Goal: Task Accomplishment & Management: Complete application form

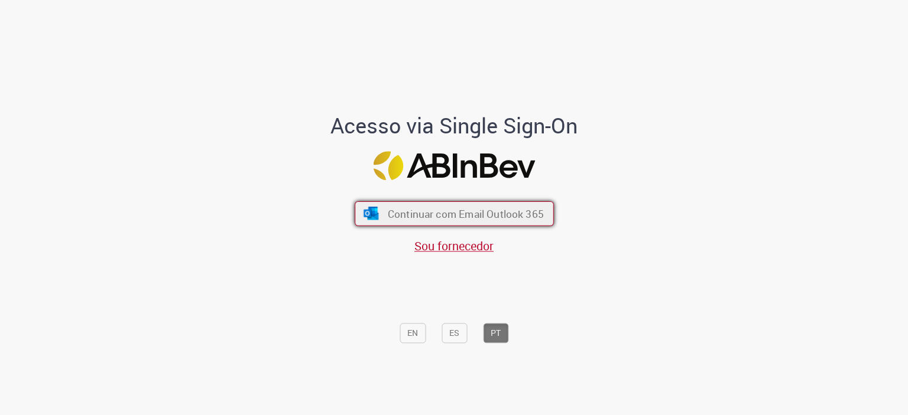
click at [427, 207] on span "Continuar com Email Outlook 365" at bounding box center [465, 214] width 156 height 14
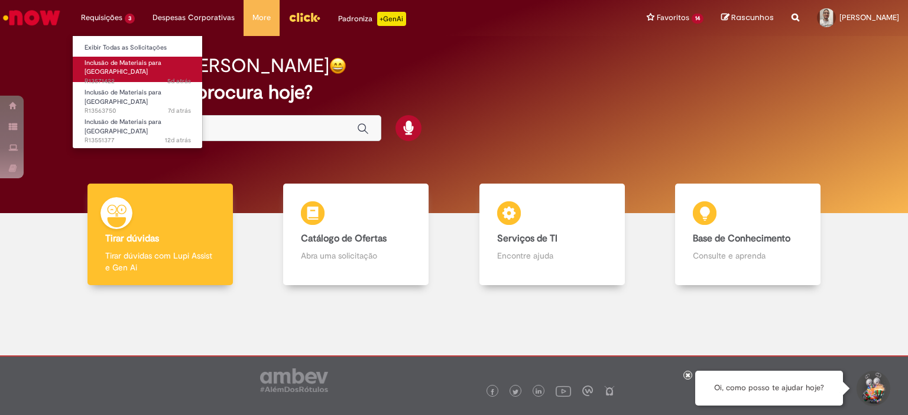
click at [111, 66] on span "Inclusão de Materiais para Estoques" at bounding box center [123, 68] width 77 height 18
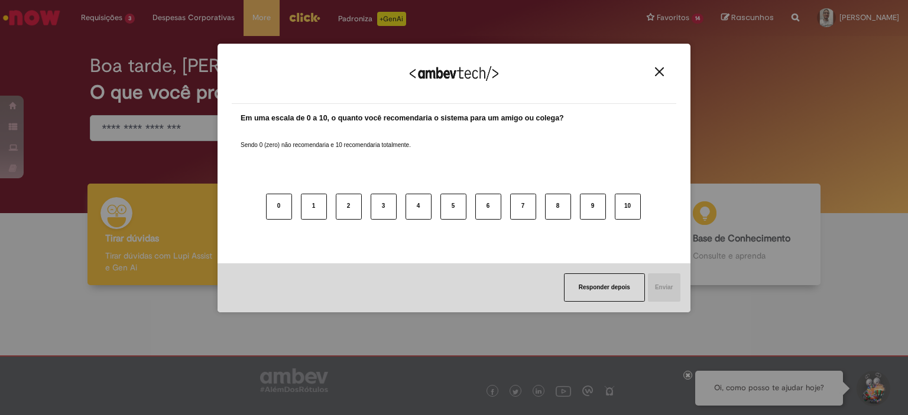
click at [658, 77] on button "Close" at bounding box center [659, 72] width 16 height 10
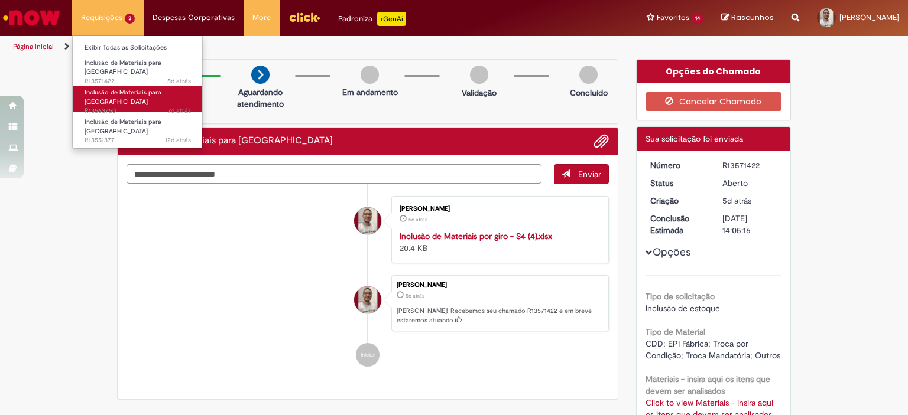
click at [141, 90] on span "Inclusão de Materiais para Estoques" at bounding box center [123, 97] width 77 height 18
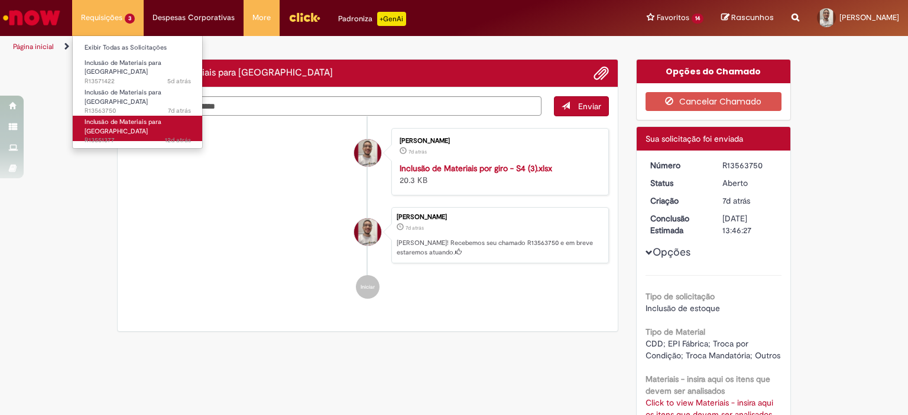
click at [125, 118] on span "Inclusão de Materiais para Estoques" at bounding box center [123, 127] width 77 height 18
